Goal: Information Seeking & Learning: Find contact information

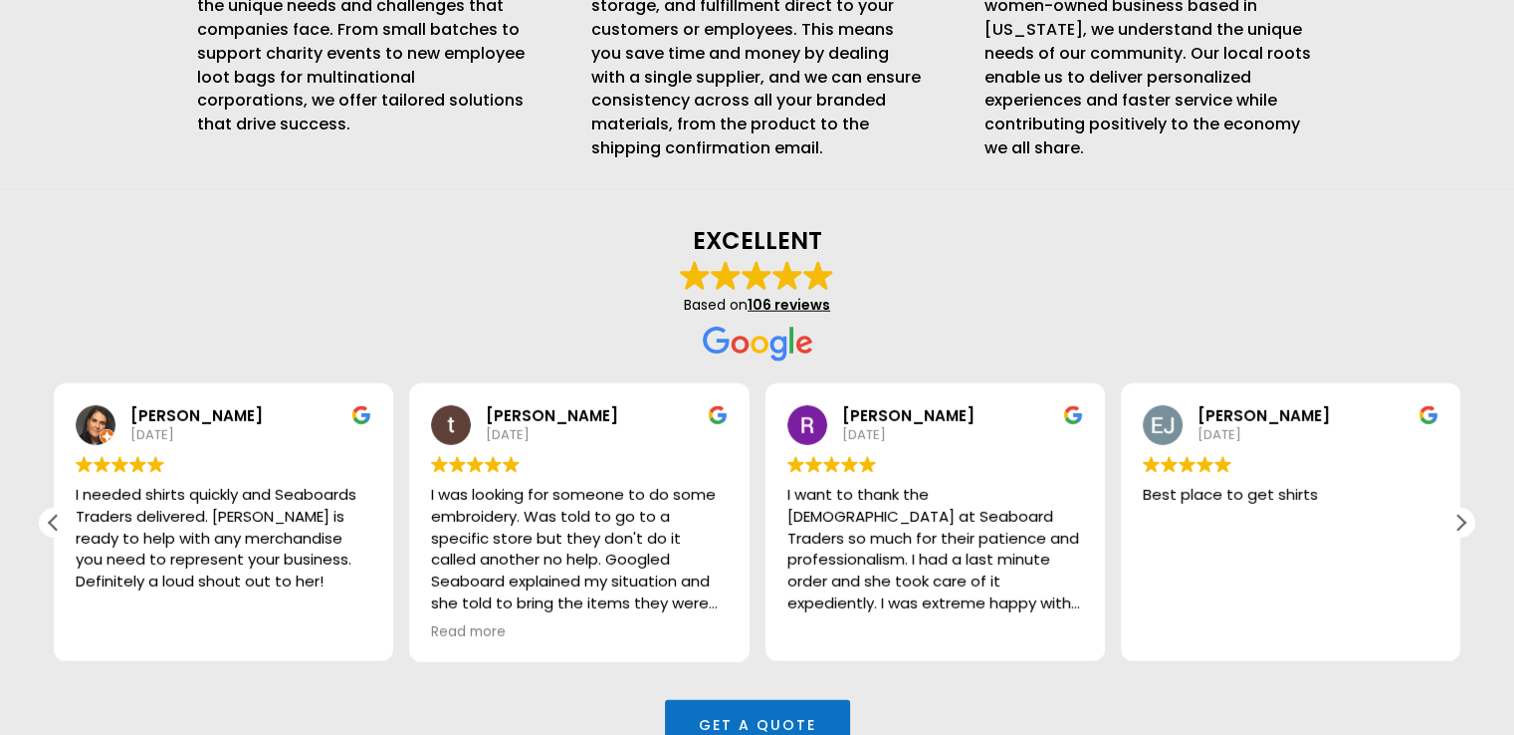
scroll to position [5633, 0]
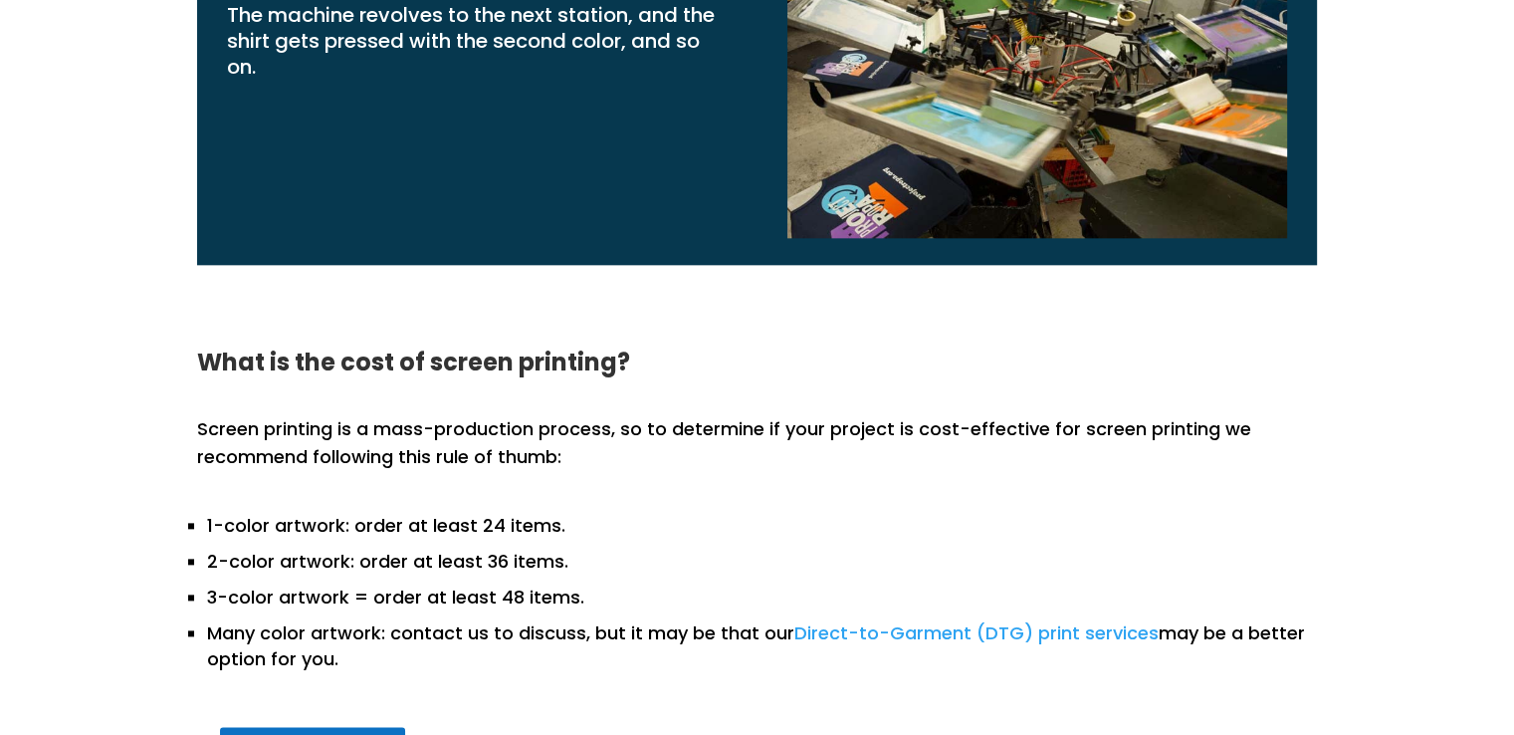
scroll to position [2660, 0]
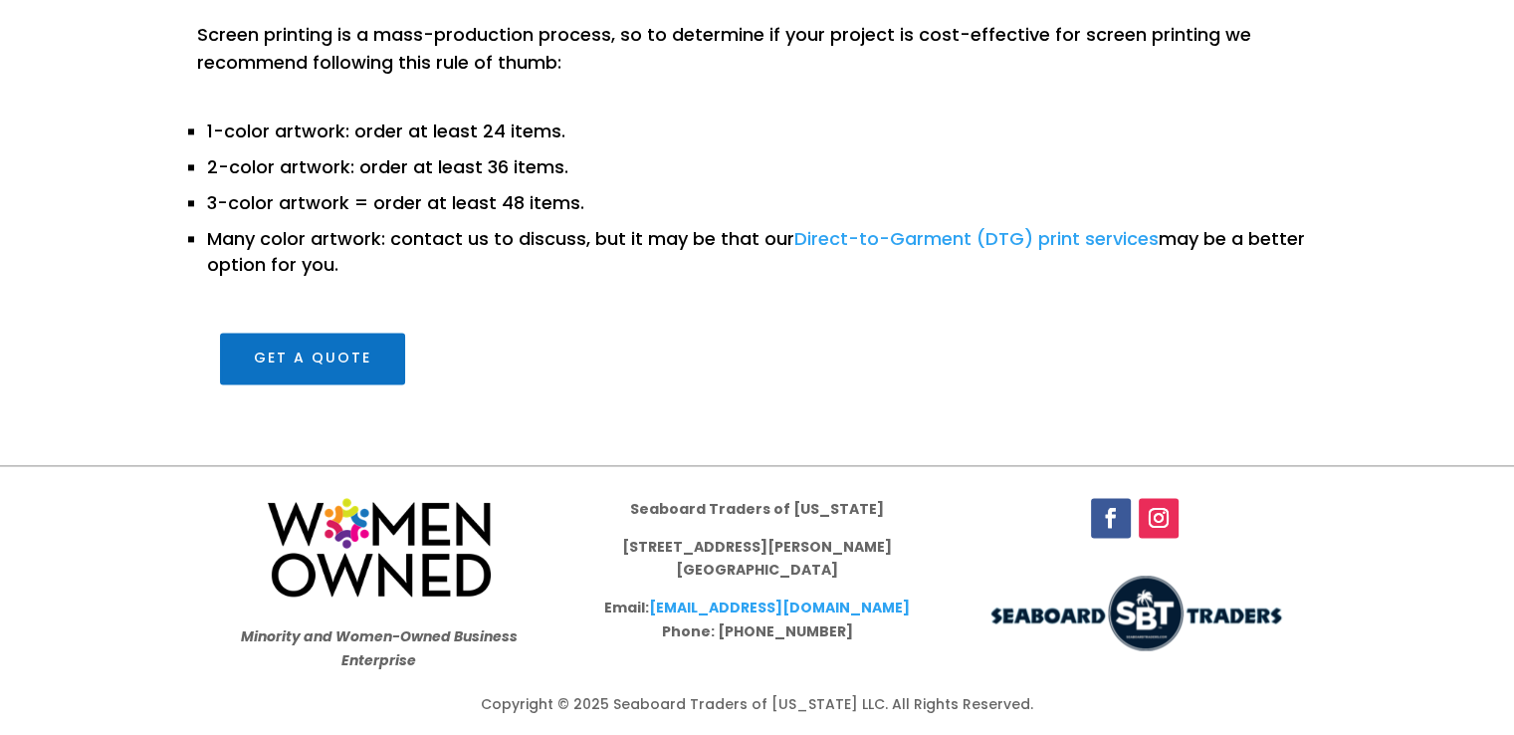
click at [911, 609] on p "Email: [EMAIL_ADDRESS][DOMAIN_NAME] Phone: [PHONE_NUMBER]" at bounding box center [756, 620] width 319 height 48
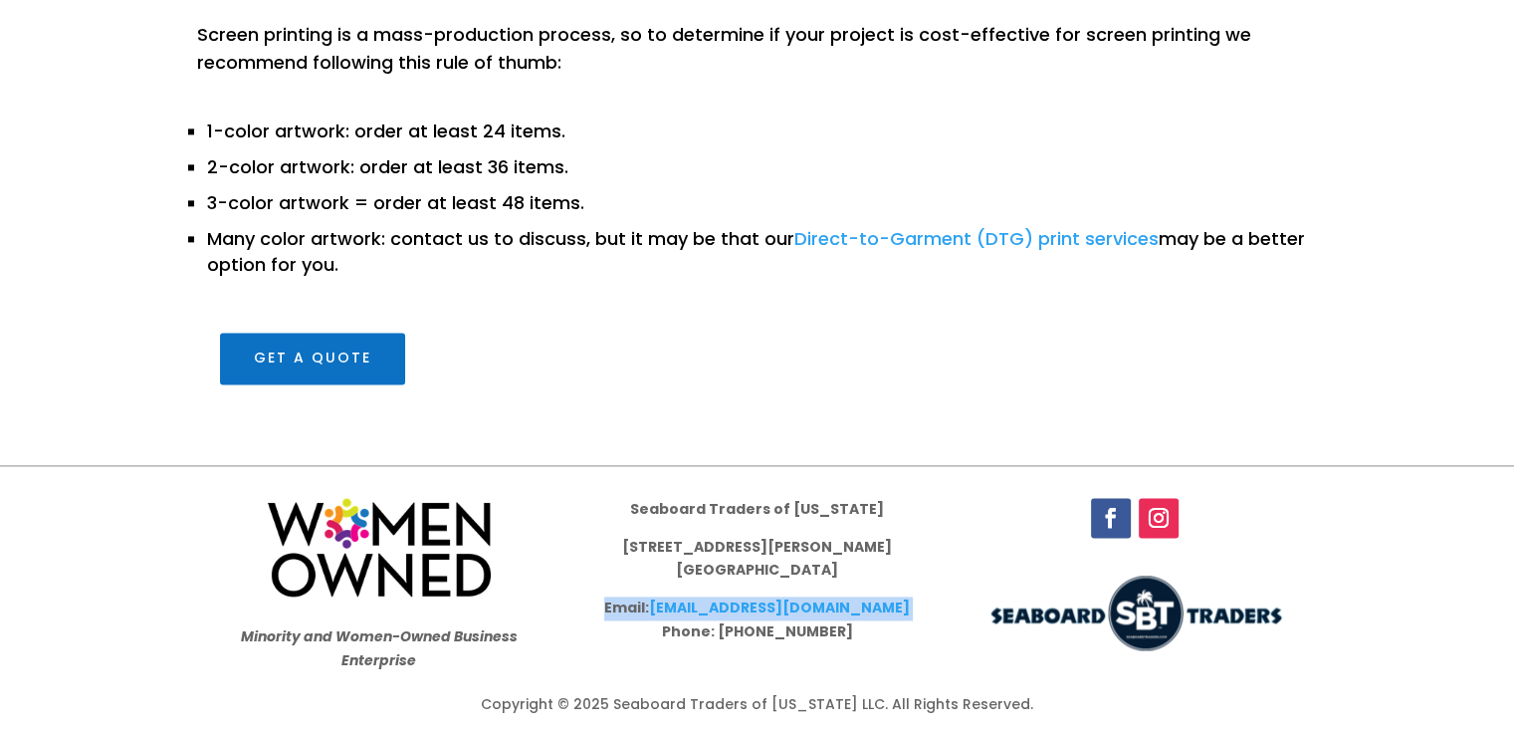
click at [904, 607] on p "Email: [EMAIL_ADDRESS][DOMAIN_NAME] Phone: [PHONE_NUMBER]" at bounding box center [756, 620] width 319 height 48
drag, startPoint x: 897, startPoint y: 609, endPoint x: 677, endPoint y: 604, distance: 220.0
click at [677, 604] on p "Email: [EMAIL_ADDRESS][DOMAIN_NAME] Phone: [PHONE_NUMBER]" at bounding box center [756, 620] width 319 height 48
copy link "[EMAIL_ADDRESS][DOMAIN_NAME]"
drag, startPoint x: 844, startPoint y: 628, endPoint x: 736, endPoint y: 627, distance: 108.5
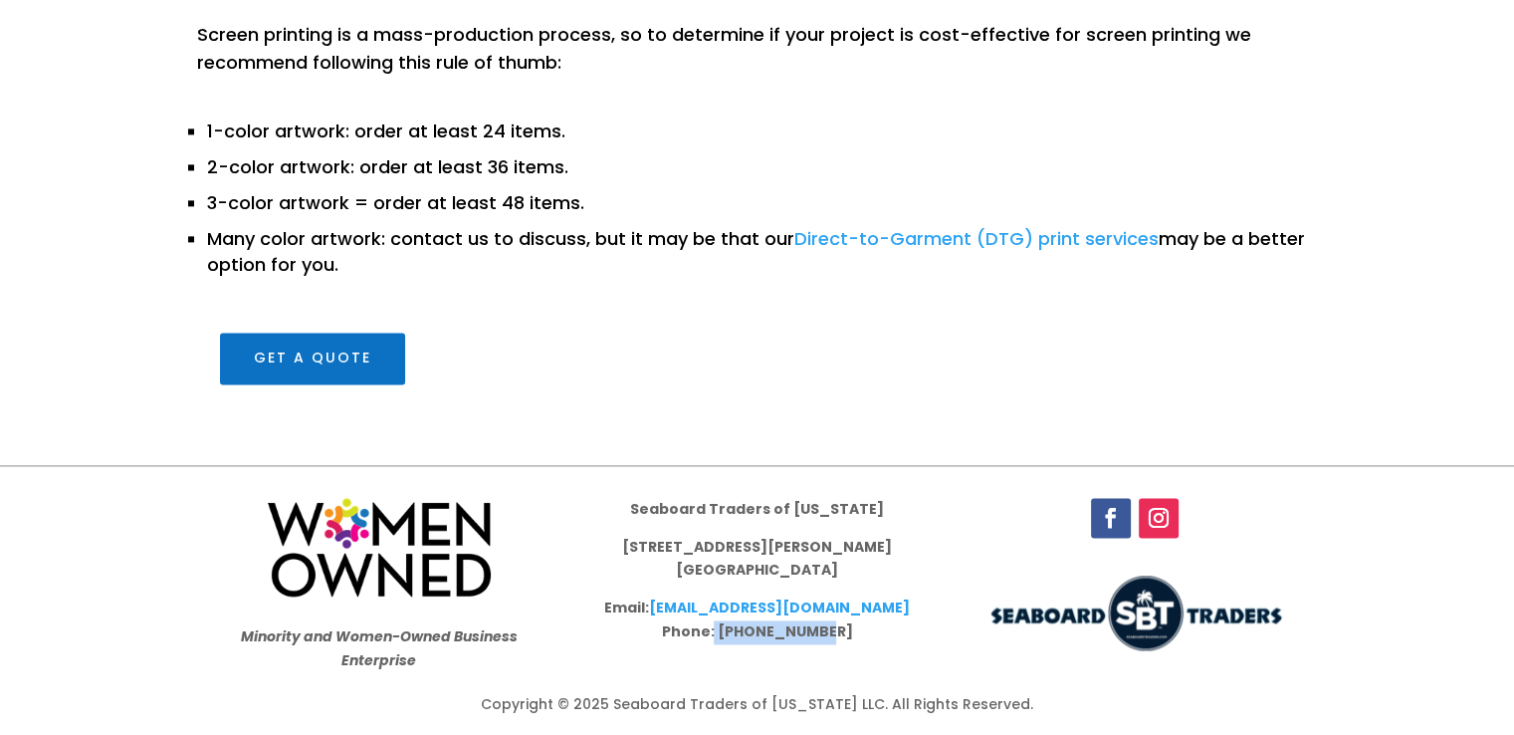
click at [736, 627] on p "Email: [EMAIL_ADDRESS][DOMAIN_NAME] Phone: [PHONE_NUMBER]" at bounding box center [756, 620] width 319 height 48
copy p "843.277.2591"
